Goal: Find specific page/section: Find specific page/section

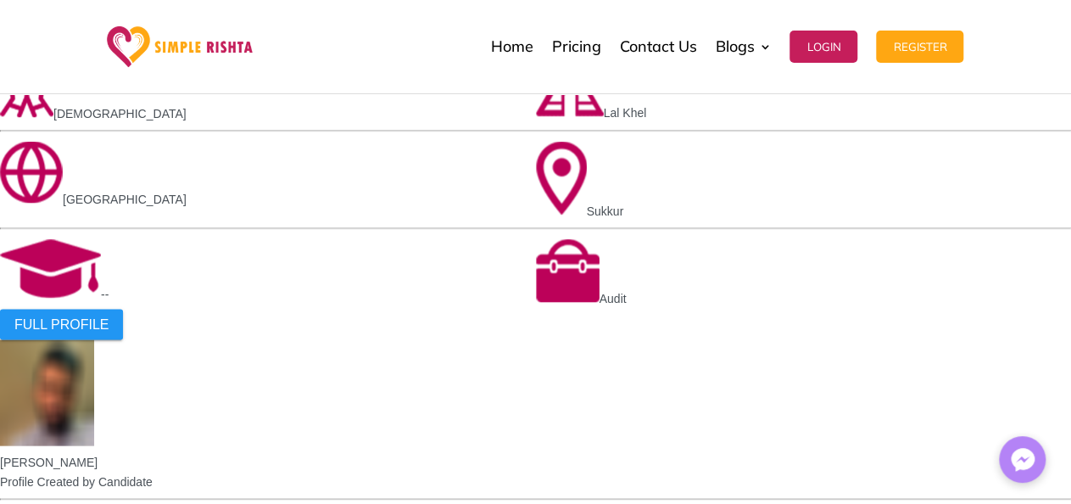
scroll to position [1441, 0]
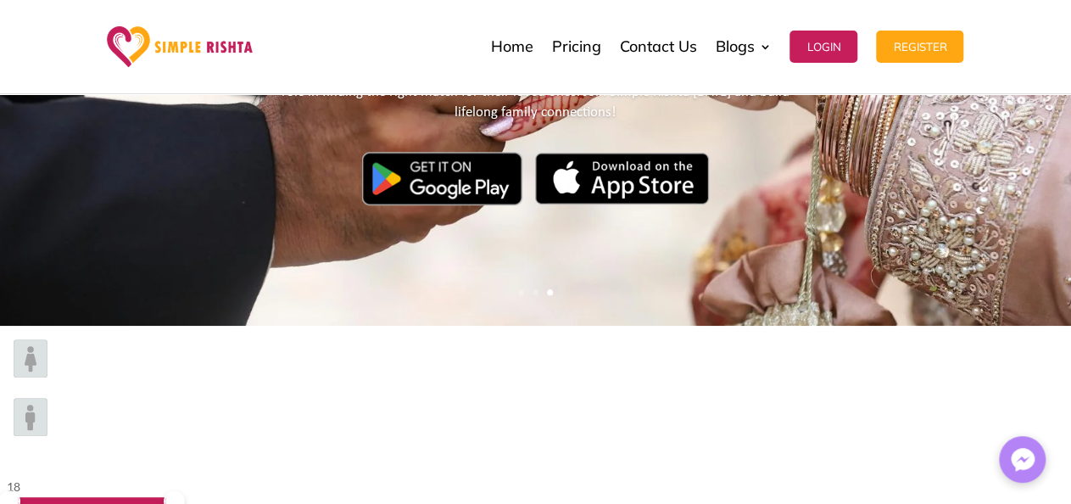
scroll to position [593, 0]
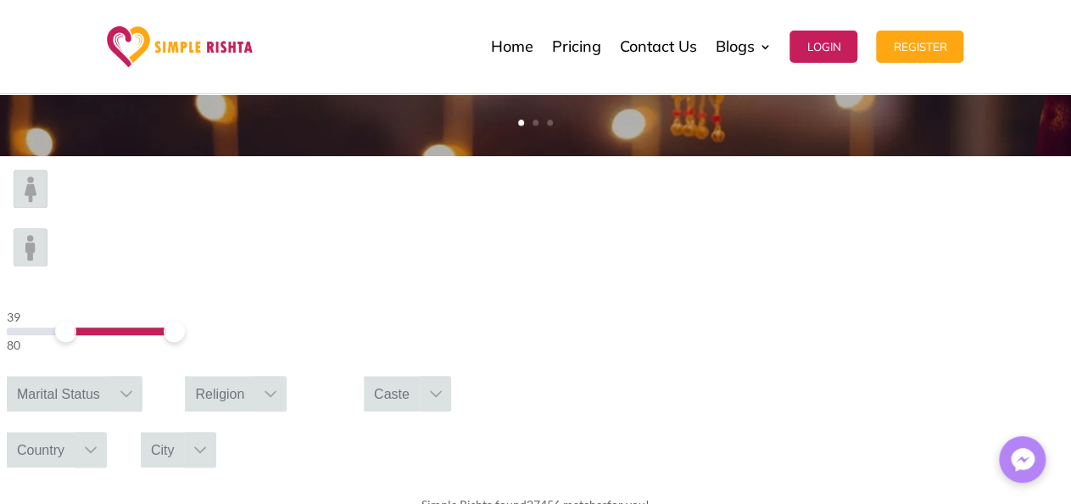
drag, startPoint x: 201, startPoint y: 218, endPoint x: 215, endPoint y: 223, distance: 14.5
click at [76, 321] on span at bounding box center [65, 331] width 21 height 21
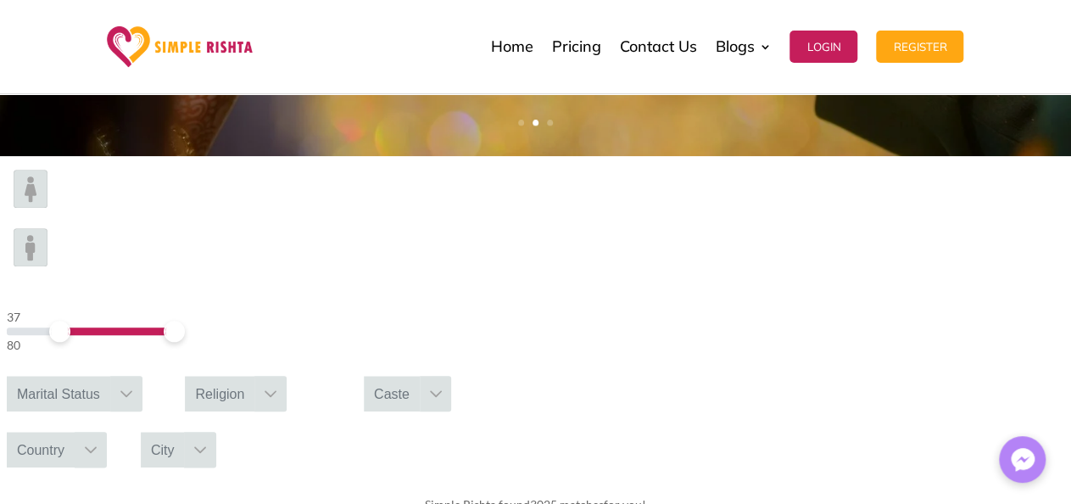
click at [70, 321] on span at bounding box center [59, 331] width 21 height 21
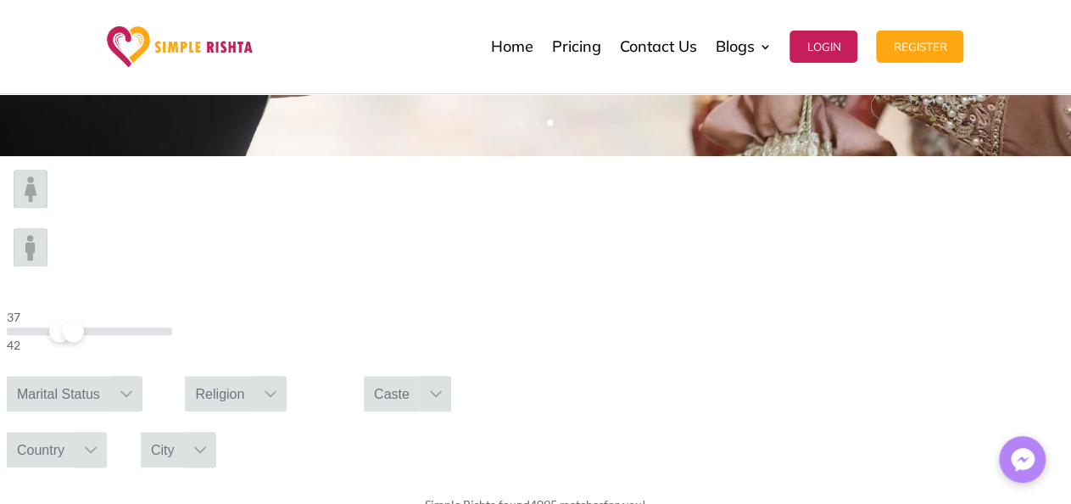
drag, startPoint x: 260, startPoint y: 213, endPoint x: 218, endPoint y: 226, distance: 44.5
click at [172, 307] on div "37 42" at bounding box center [89, 331] width 165 height 48
click at [110, 376] on div "Marital Status" at bounding box center [58, 394] width 103 height 36
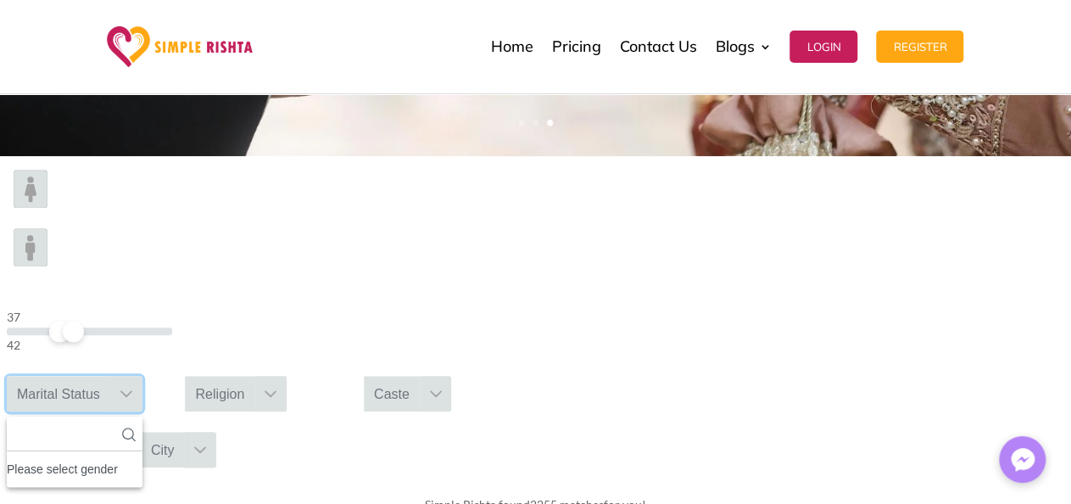
scroll to position [18, 2]
click at [110, 376] on div "Marital Status" at bounding box center [58, 394] width 103 height 36
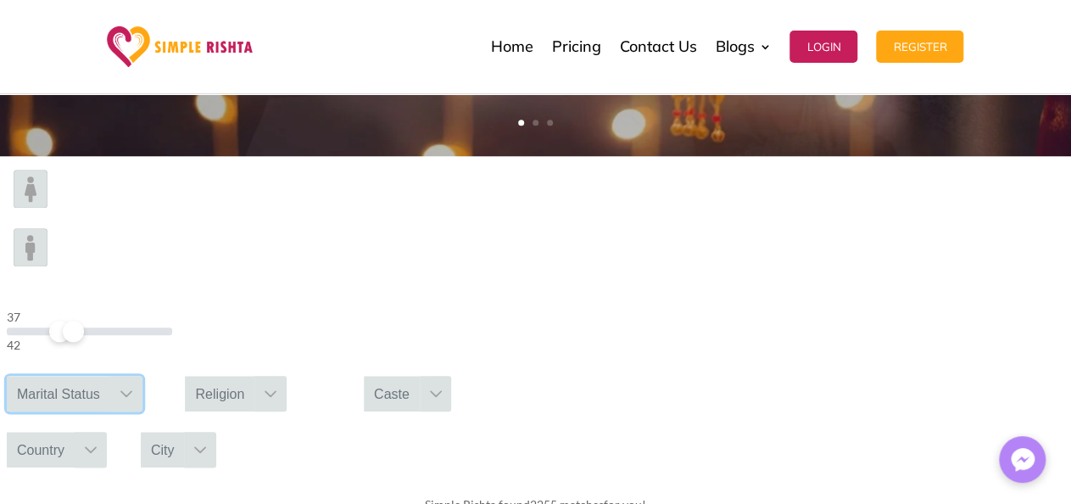
click at [107, 432] on div at bounding box center [91, 450] width 32 height 36
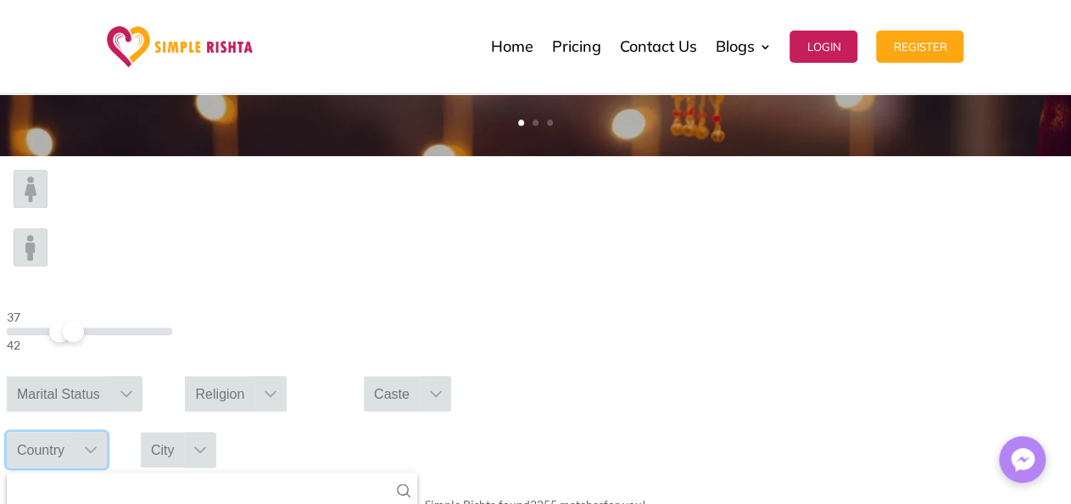
scroll to position [338, 0]
click at [185, 432] on div "City" at bounding box center [163, 450] width 44 height 36
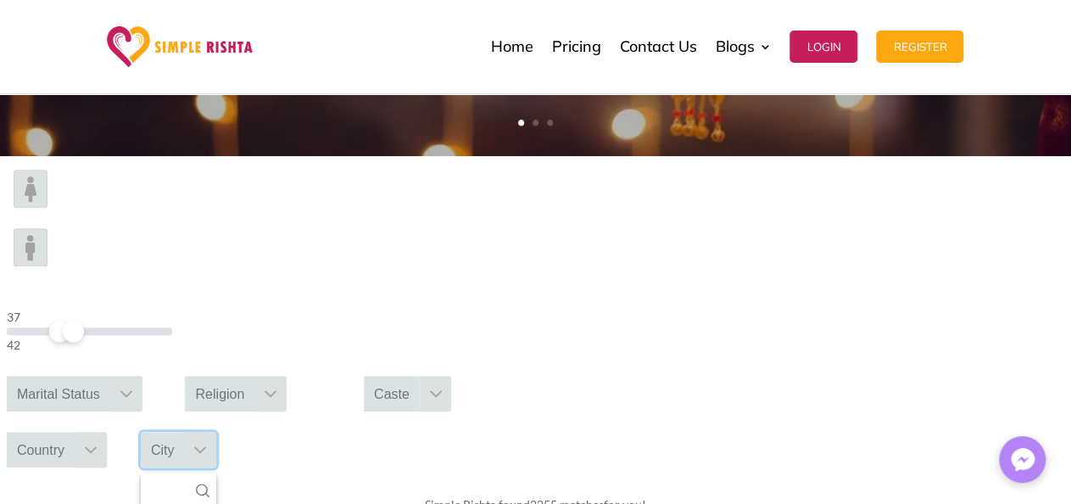
click at [1012, 219] on form "37 42 Marital Status Religion Caste Country City No results found Please select…" at bounding box center [535, 318] width 1071 height 325
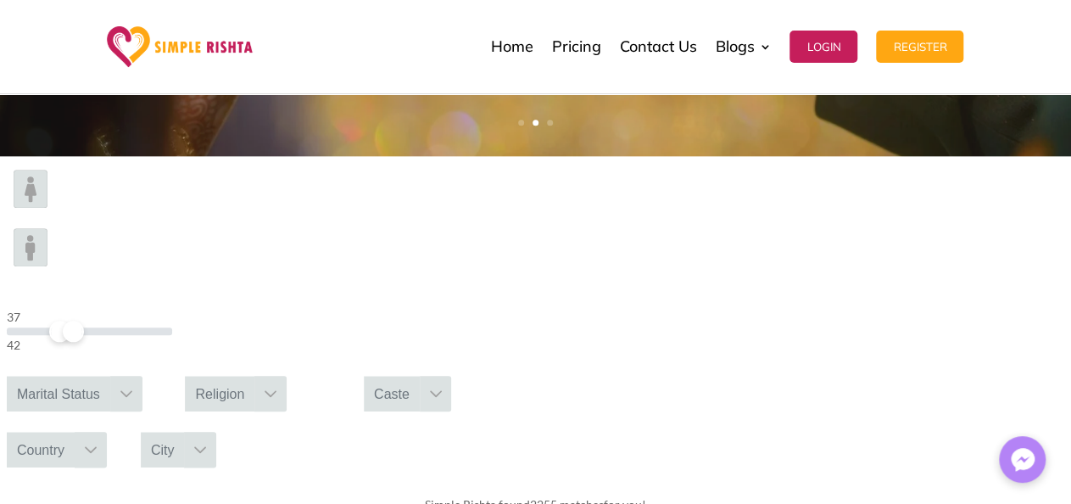
click at [47, 228] on img at bounding box center [31, 247] width 34 height 38
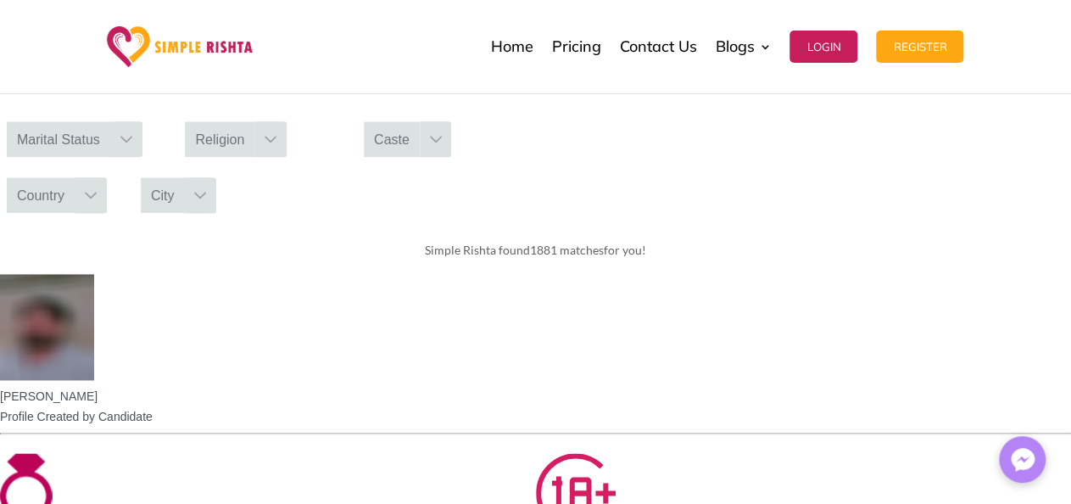
scroll to position [933, 0]
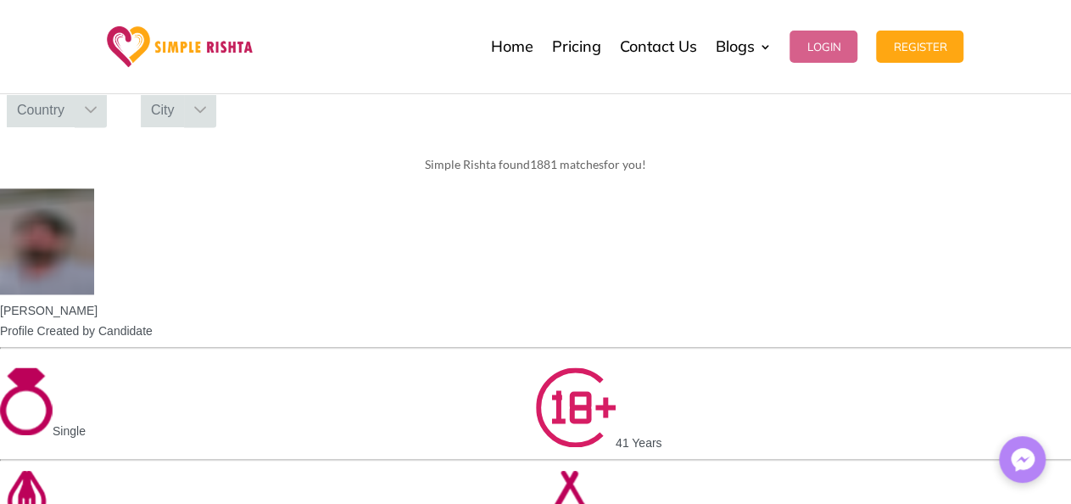
click at [842, 52] on button "Login" at bounding box center [824, 47] width 68 height 32
